Goal: Check status: Check status

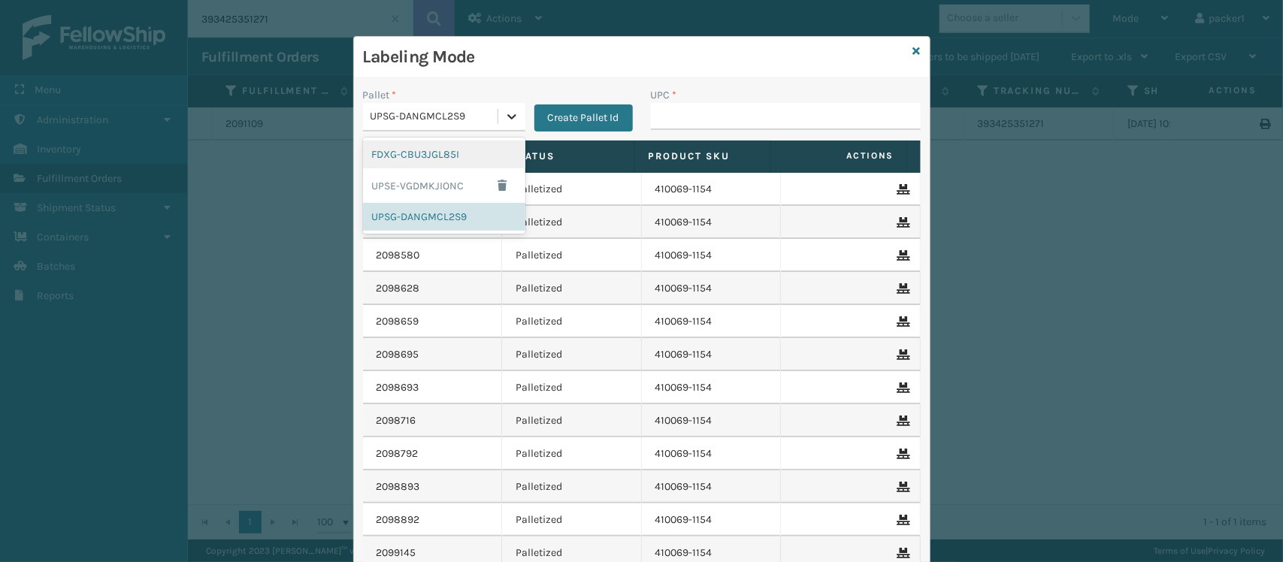
click at [508, 113] on icon at bounding box center [511, 116] width 15 height 15
click at [461, 155] on div "FDXG-CBU3JGL85I" at bounding box center [444, 155] width 162 height 28
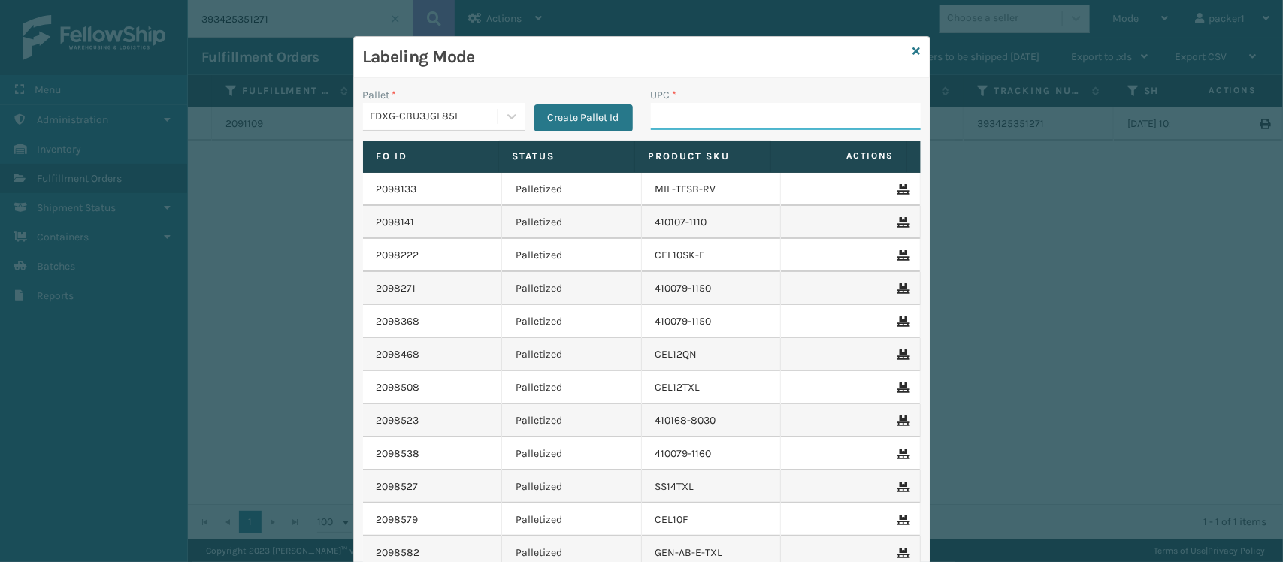
click at [655, 110] on input "UPC *" at bounding box center [786, 116] width 270 height 27
click at [504, 117] on icon at bounding box center [511, 116] width 15 height 15
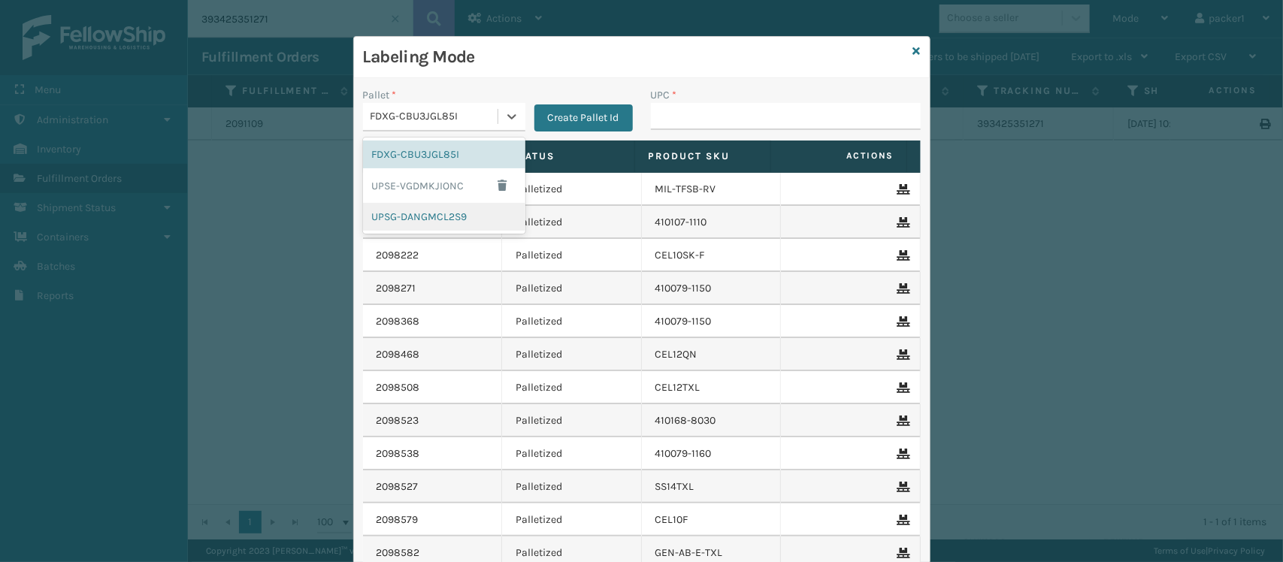
click at [426, 209] on div "UPSG-DANGMCL2S9" at bounding box center [444, 217] width 162 height 28
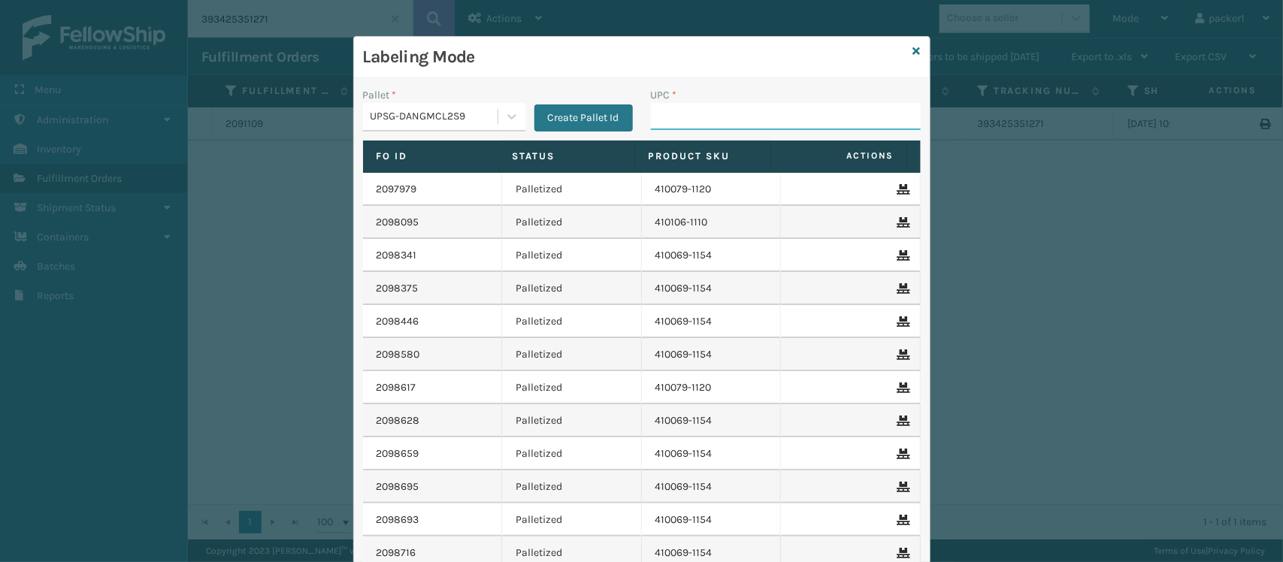
click at [655, 121] on input "UPC *" at bounding box center [786, 116] width 270 height 27
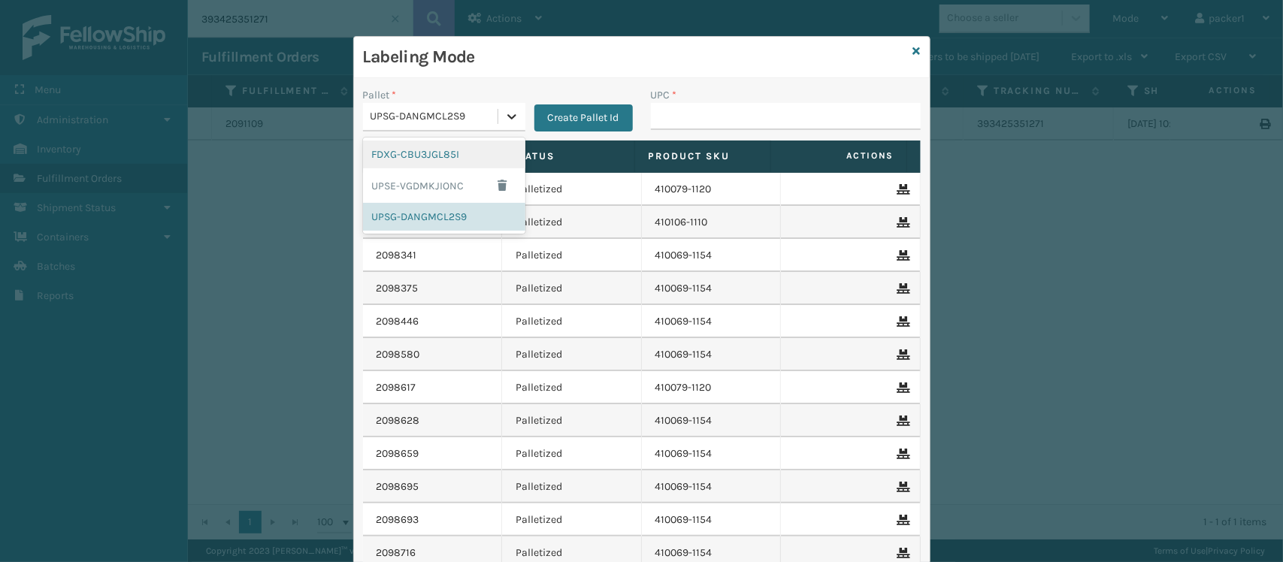
click at [504, 113] on icon at bounding box center [511, 116] width 15 height 15
click at [467, 145] on div "FDXG-CBU3JGL85I" at bounding box center [444, 155] width 162 height 28
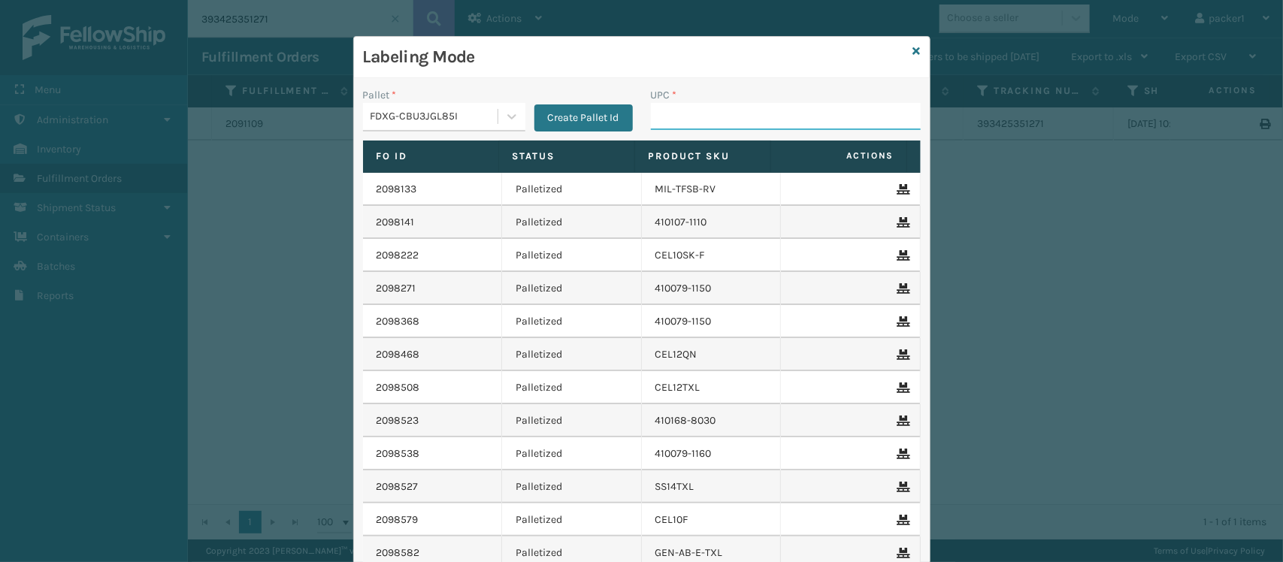
click at [651, 105] on input "UPC *" at bounding box center [786, 116] width 270 height 27
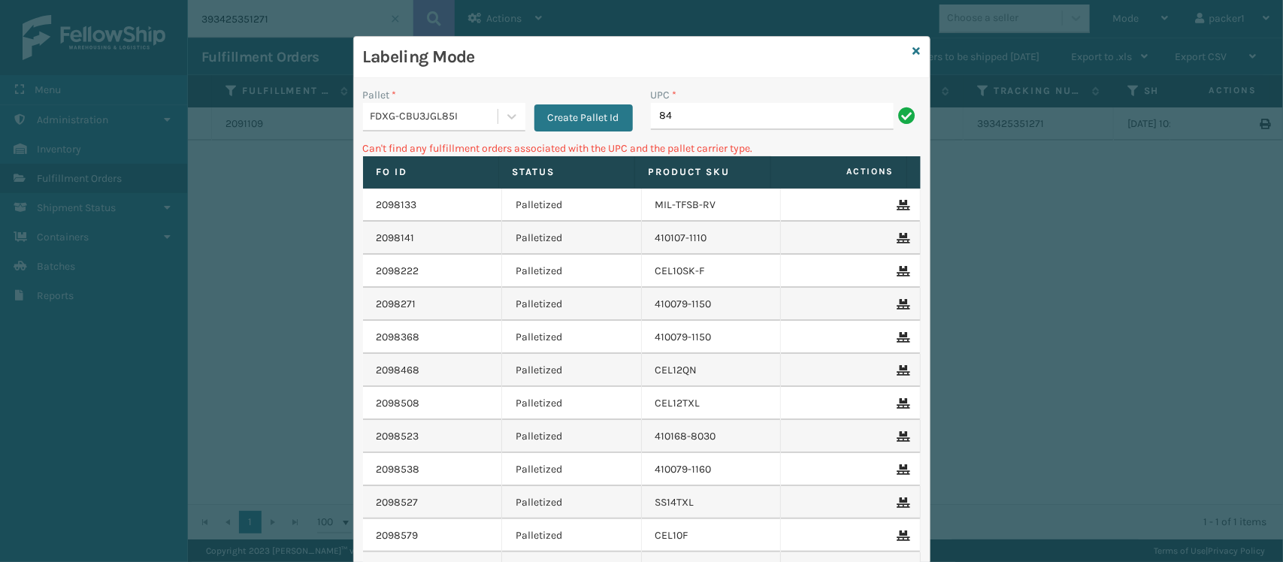
type input "8"
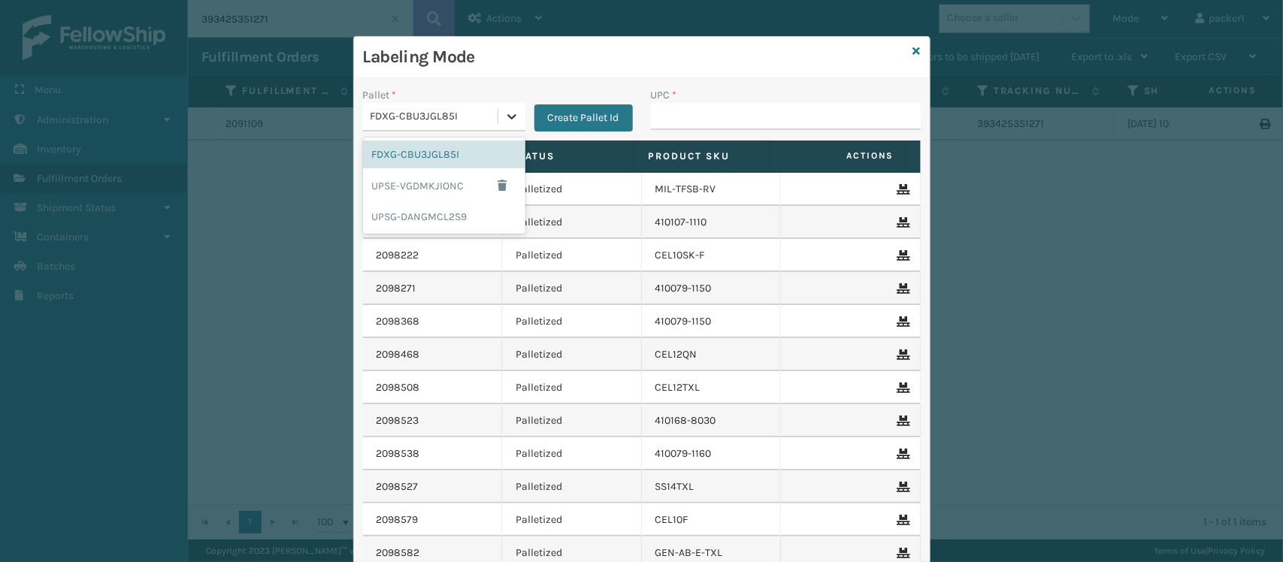
click at [504, 117] on icon at bounding box center [511, 116] width 15 height 15
click at [429, 212] on div "UPSG-DANGMCL2S9" at bounding box center [444, 217] width 162 height 28
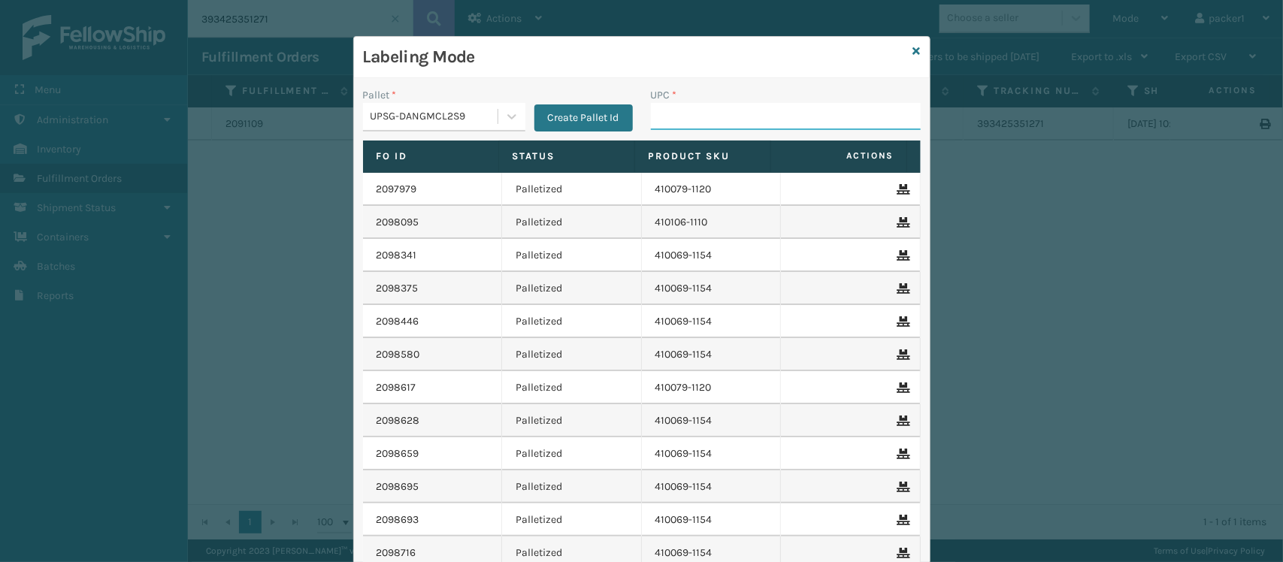
click at [669, 107] on input "UPC *" at bounding box center [786, 116] width 270 height 27
